Goal: Information Seeking & Learning: Find contact information

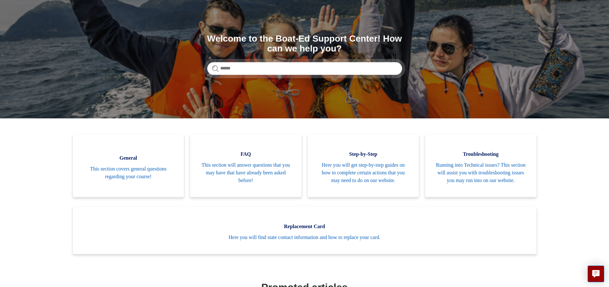
scroll to position [32, 0]
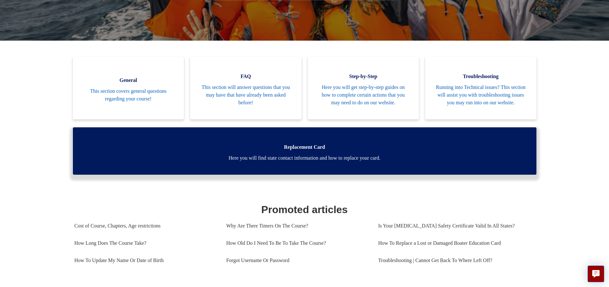
click at [297, 151] on span "Replacement Card" at bounding box center [305, 147] width 445 height 8
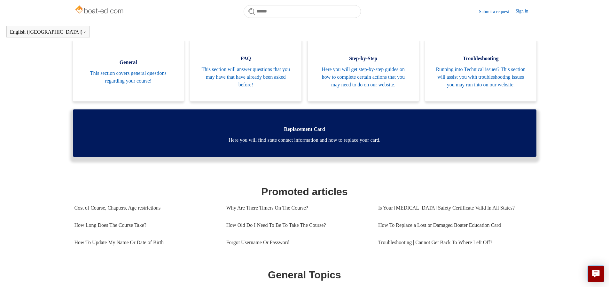
scroll to position [128, 0]
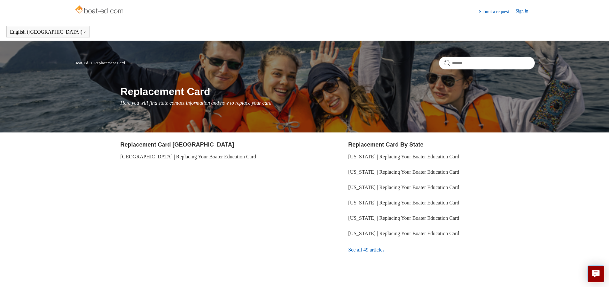
click at [364, 249] on link "See all 49 articles" at bounding box center [441, 249] width 186 height 17
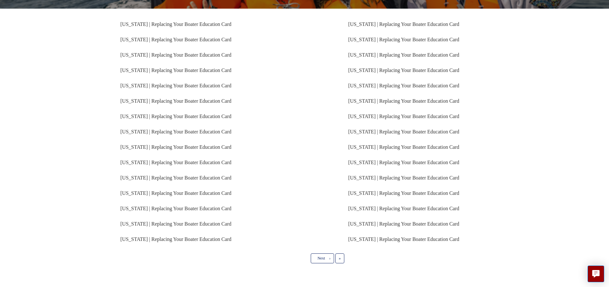
scroll to position [98, 0]
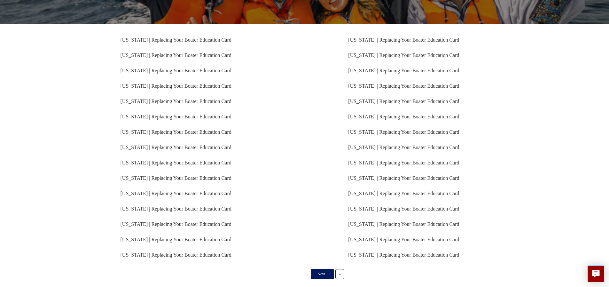
click at [316, 270] on link "Next ›" at bounding box center [322, 274] width 23 height 10
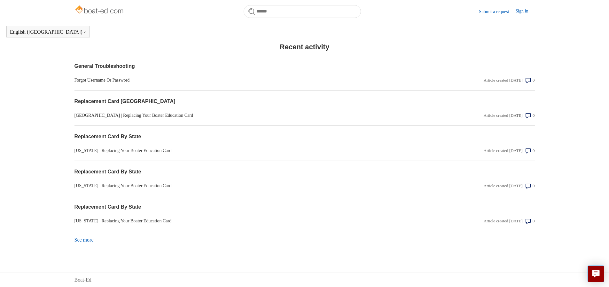
scroll to position [503, 0]
click at [83, 242] on link "See more items from recent activity" at bounding box center [84, 239] width 19 height 5
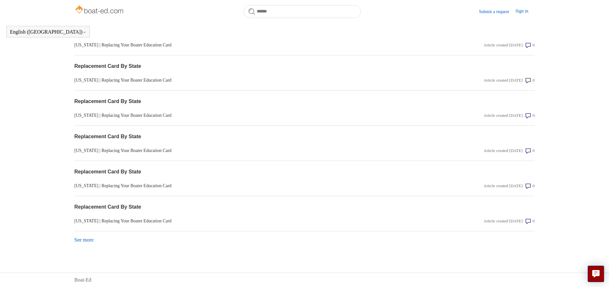
scroll to position [678, 0]
click at [86, 240] on link "See more items from recent activity" at bounding box center [84, 239] width 19 height 5
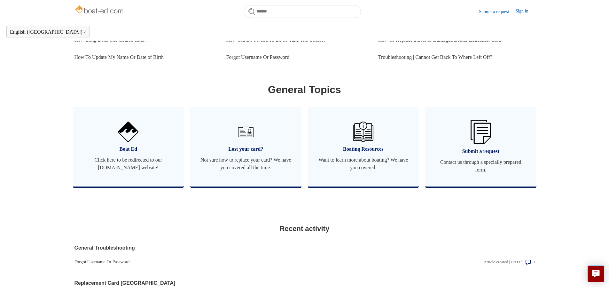
scroll to position [302, 0]
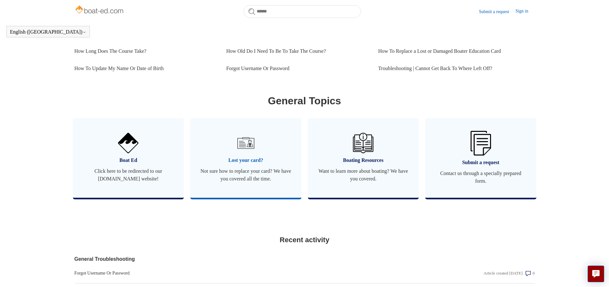
click at [230, 176] on span "Not sure how to replace your card? We have you covered all the time." at bounding box center [246, 174] width 92 height 15
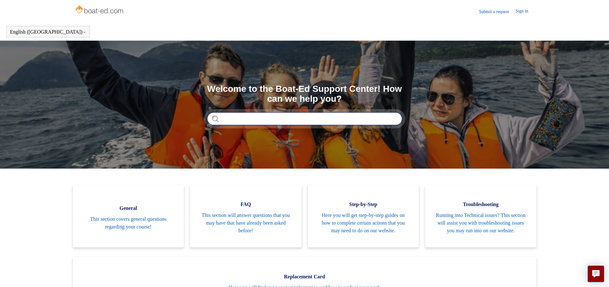
click at [263, 117] on input "Search" at bounding box center [304, 118] width 195 height 13
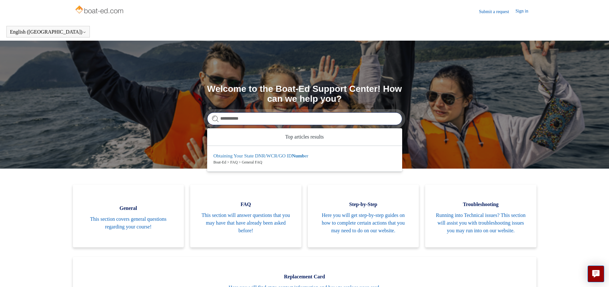
type input "**********"
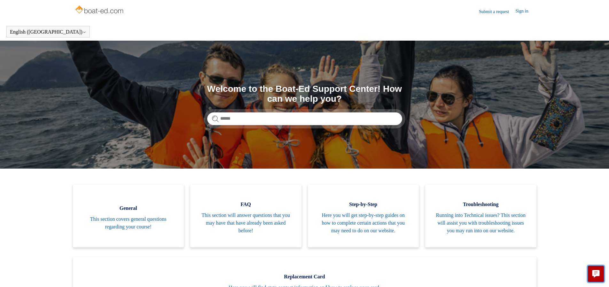
click at [595, 275] on icon "Live chat" at bounding box center [595, 275] width 3 height 3
